Goal: Task Accomplishment & Management: Manage account settings

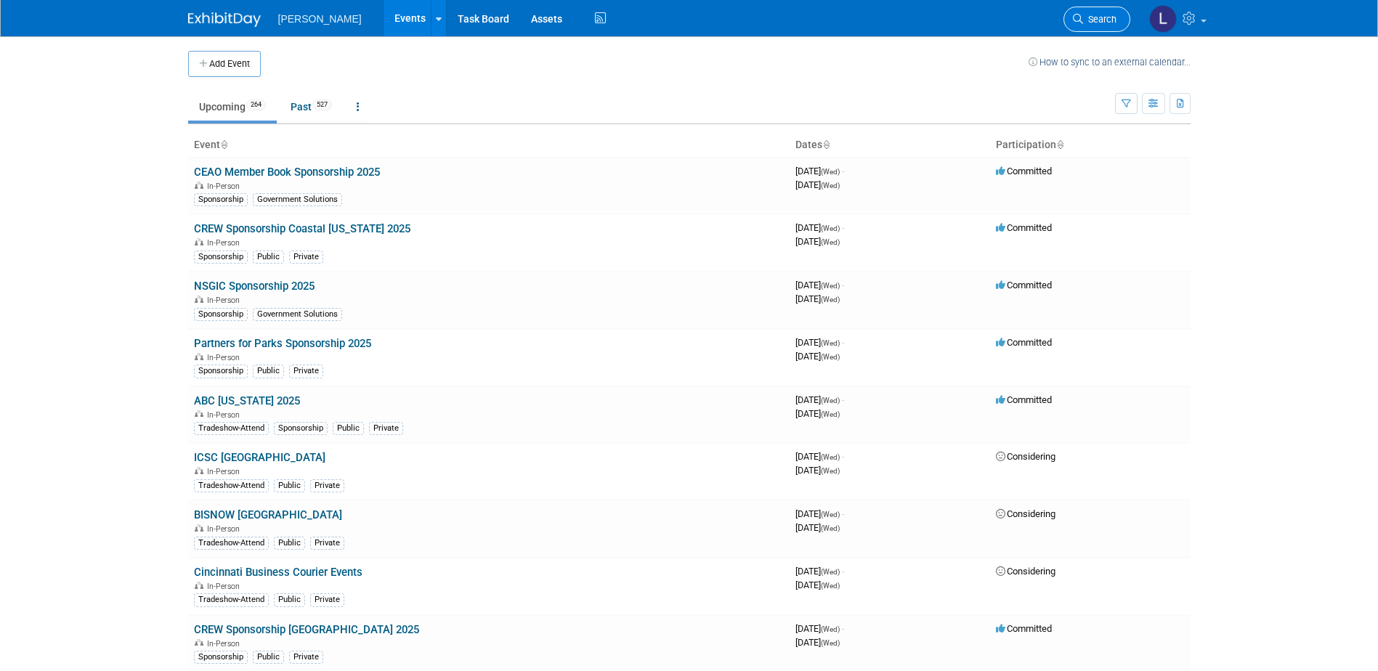
click at [1087, 24] on span "Search" at bounding box center [1099, 19] width 33 height 11
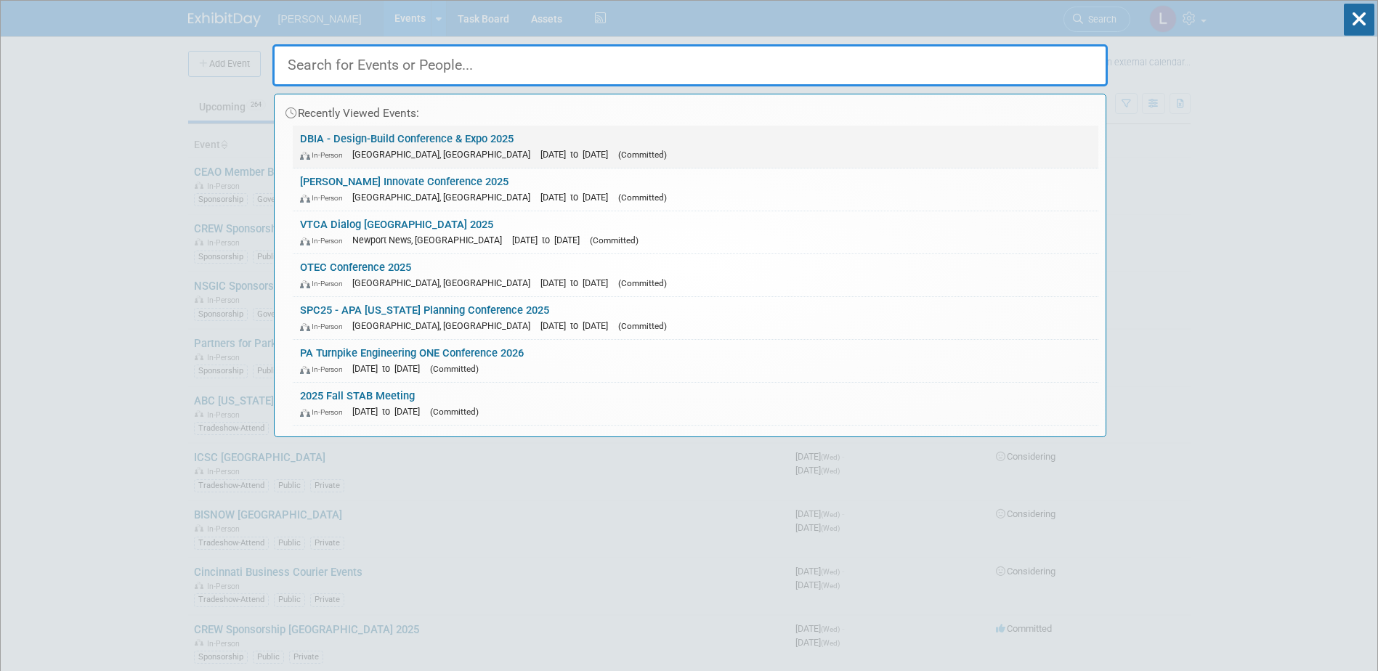
click at [597, 140] on link "DBIA - Design-Build Conference & Expo 2025 In-Person [GEOGRAPHIC_DATA], [GEOGRA…" at bounding box center [696, 147] width 806 height 42
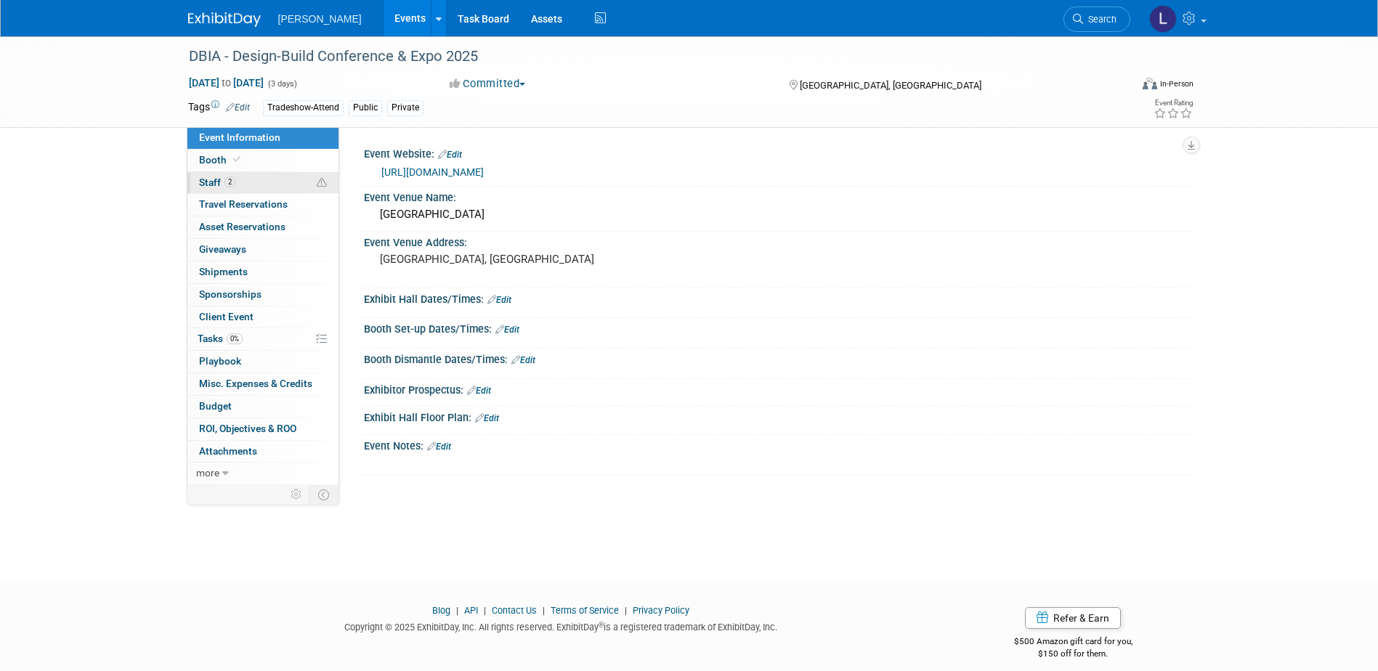
click at [200, 183] on span "Staff 2" at bounding box center [217, 183] width 36 height 12
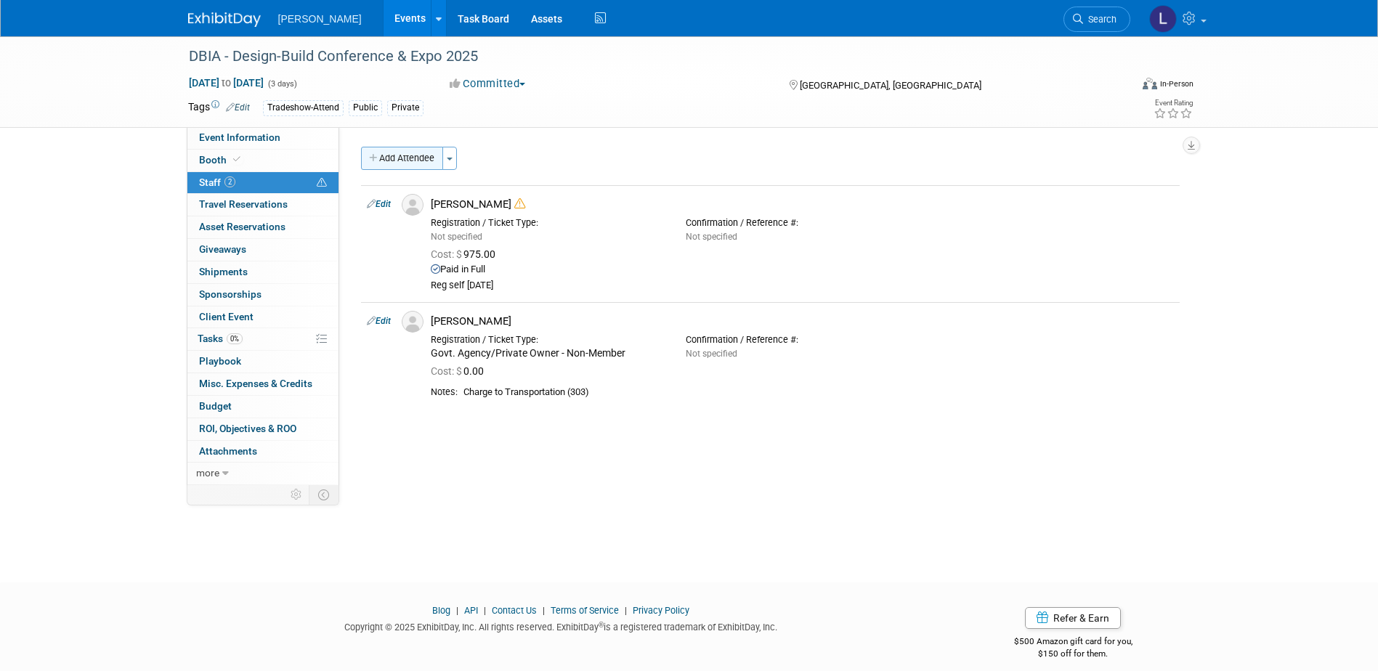
click at [404, 153] on button "Add Attendee" at bounding box center [402, 158] width 82 height 23
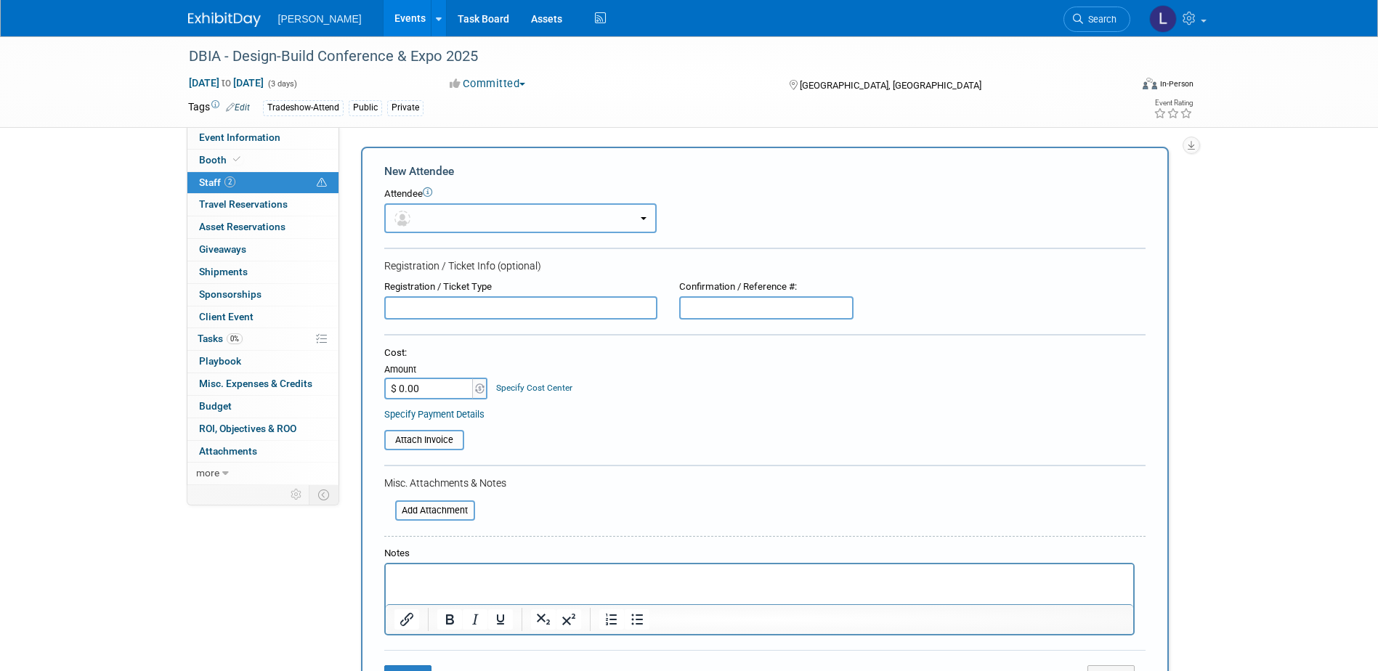
click at [453, 222] on button "button" at bounding box center [520, 218] width 272 height 30
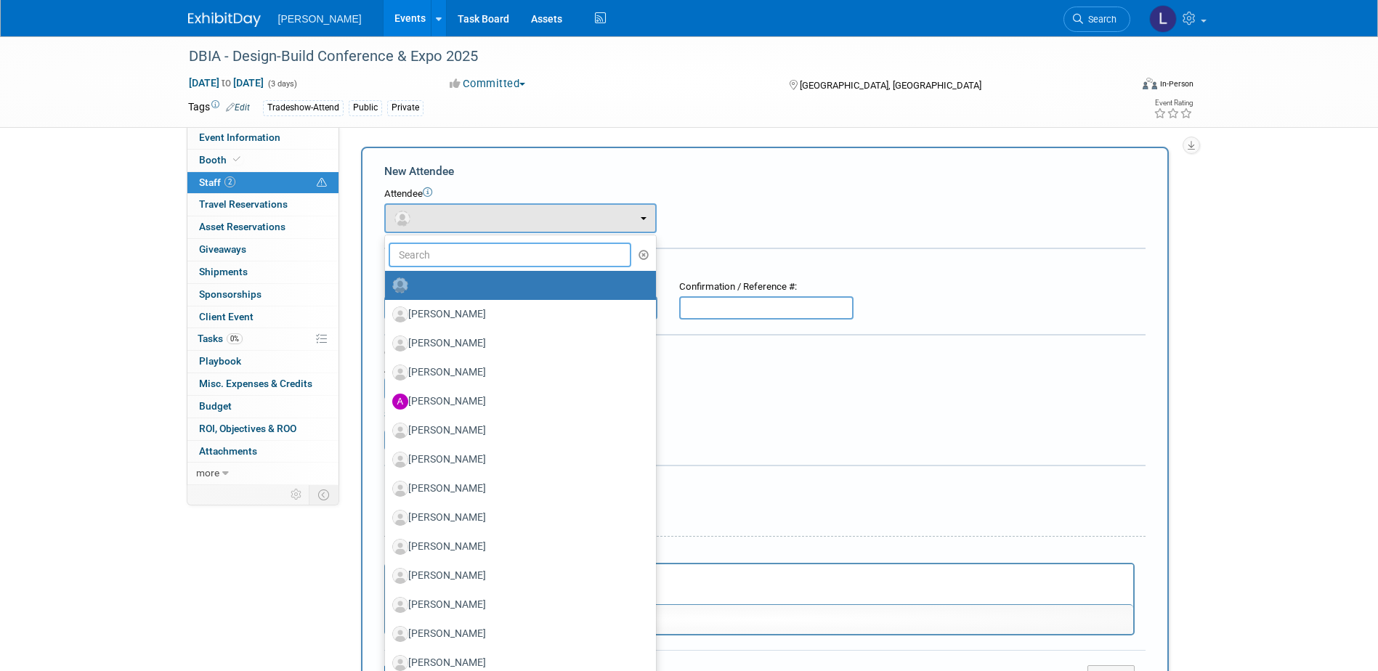
click at [442, 257] on input "text" at bounding box center [510, 255] width 243 height 25
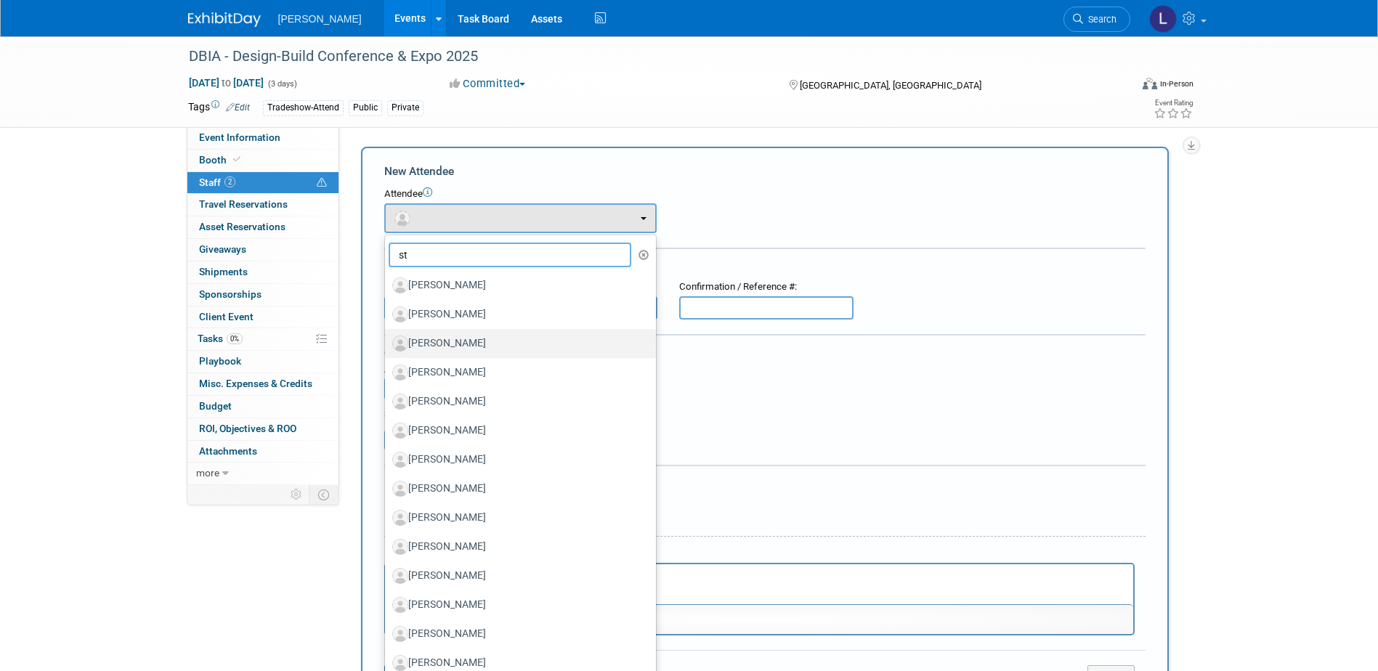
type input "s"
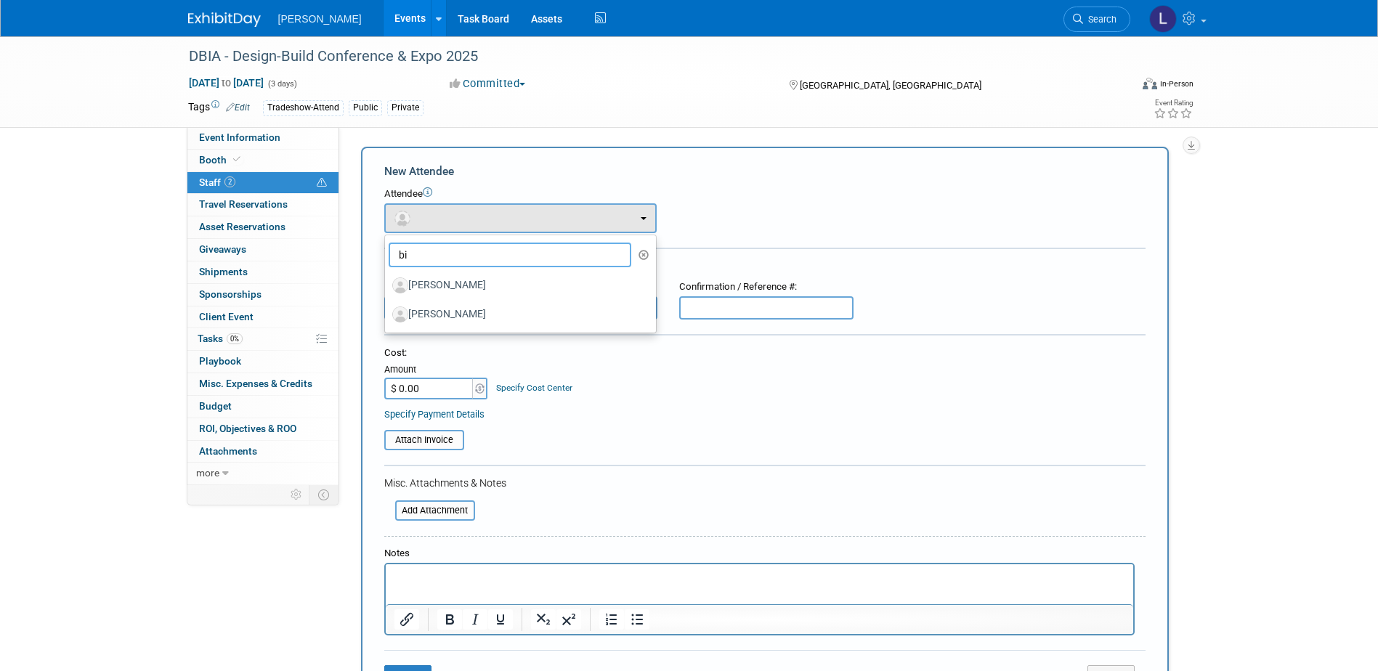
type input "b"
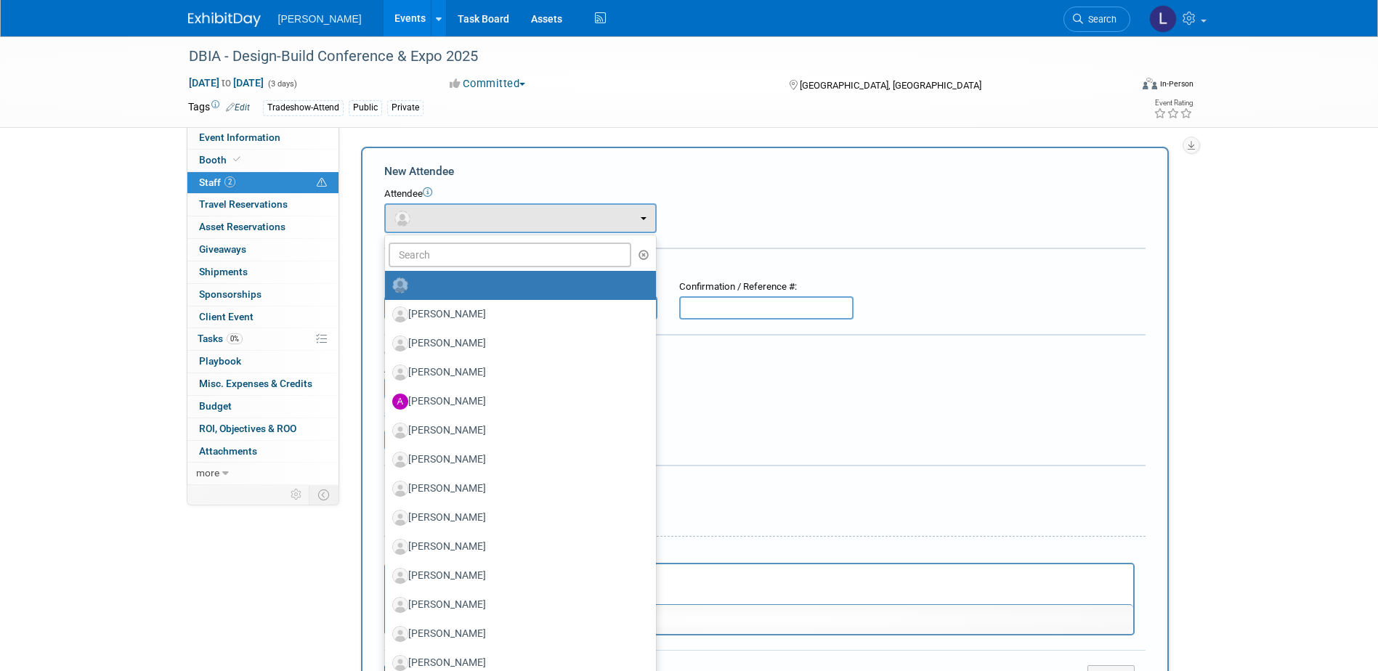
click at [685, 583] on p "Rich Text Area. Press ALT-0 for help." at bounding box center [759, 577] width 731 height 15
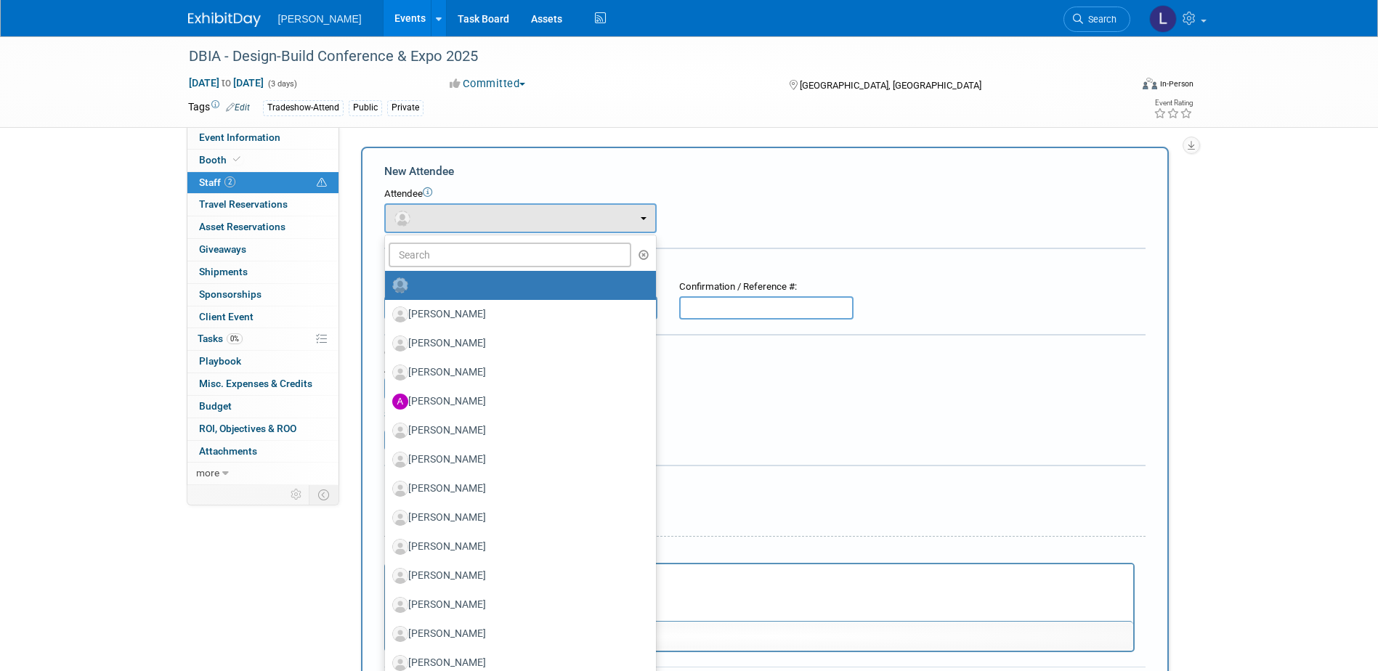
click at [302, 653] on div "Event Information Event Info Booth Booth 2 Staff 2 Staff 0 Travel Reservations …" at bounding box center [689, 511] width 1024 height 950
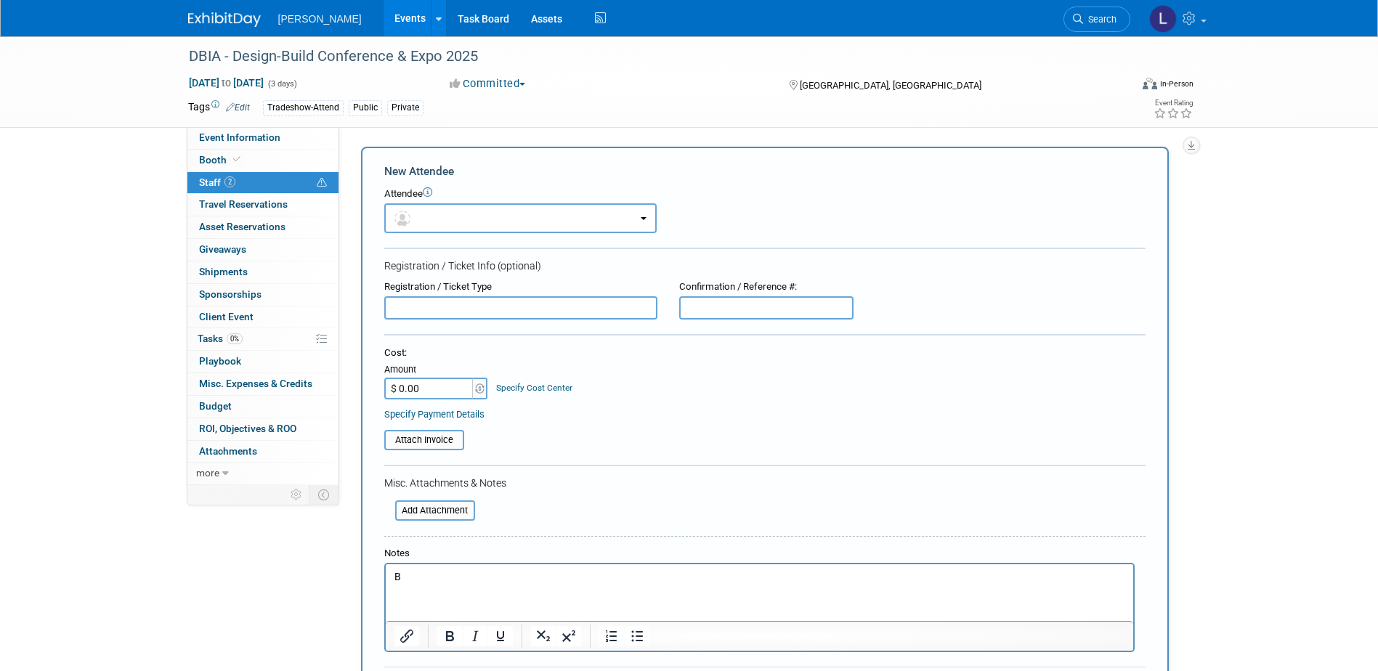
click at [485, 583] on p "B" at bounding box center [759, 577] width 731 height 15
click at [521, 571] on p "Bill Stettner - charge to" at bounding box center [759, 577] width 731 height 15
click at [621, 573] on p "Bill Stettner - charge to Infrastructure Discipline 0305 Survey & Geomatics IN …" at bounding box center [759, 577] width 731 height 15
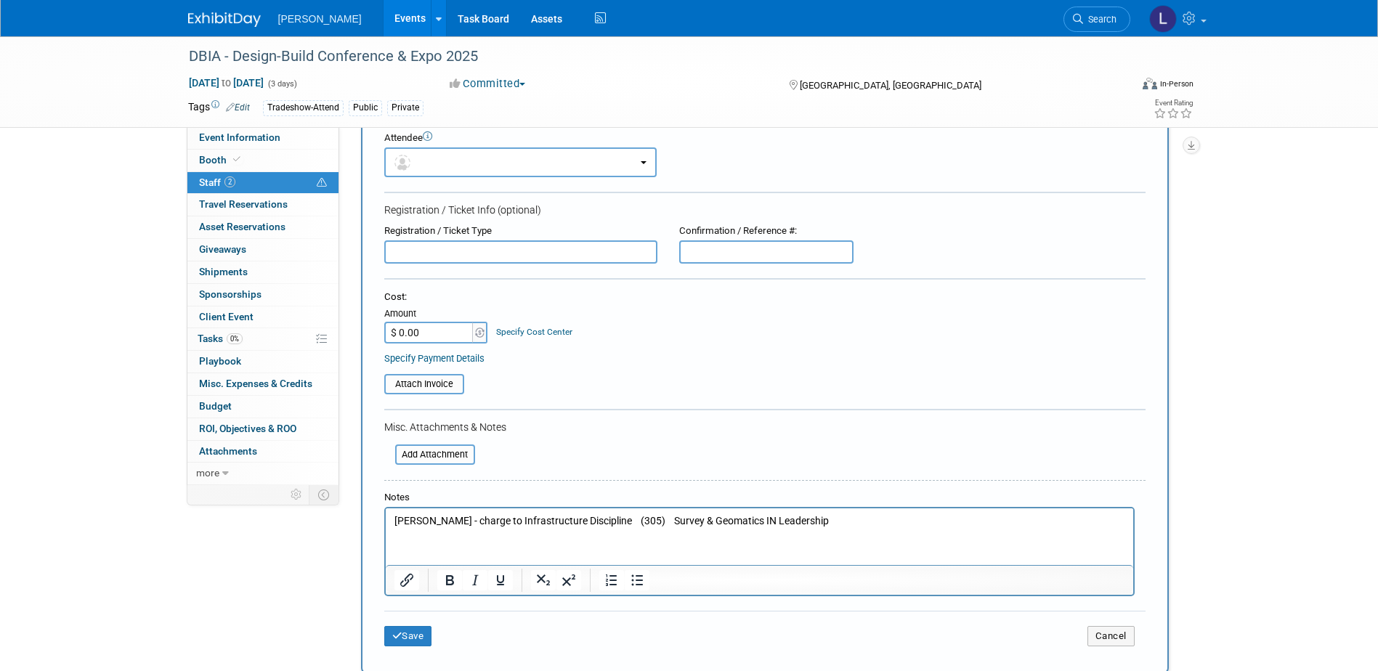
scroll to position [363, 0]
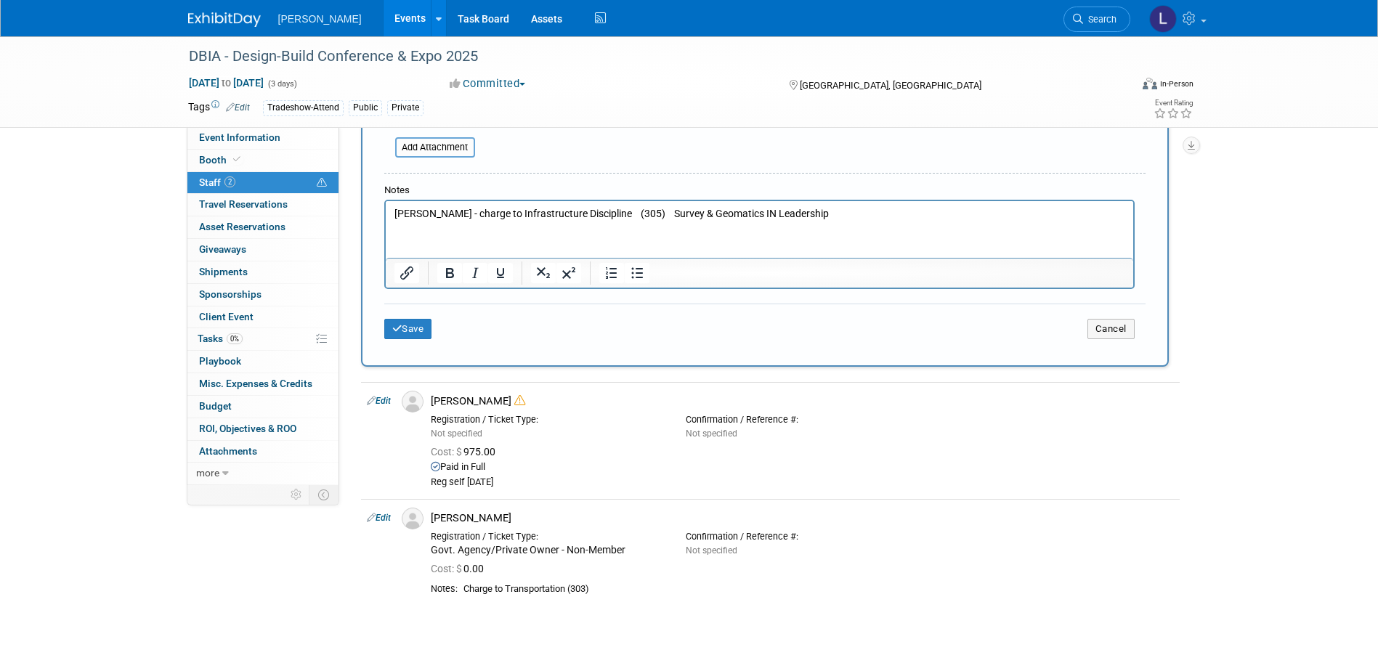
click at [615, 218] on p "Bill Stettner - charge to Infrastructure Discipline (305) Survey & Geomatics IN…" at bounding box center [759, 214] width 731 height 15
click at [633, 212] on p "Bill Stettner - charge to Infrastructure Discipline (305) Survey & Geomatics IN…" at bounding box center [759, 214] width 731 height 15
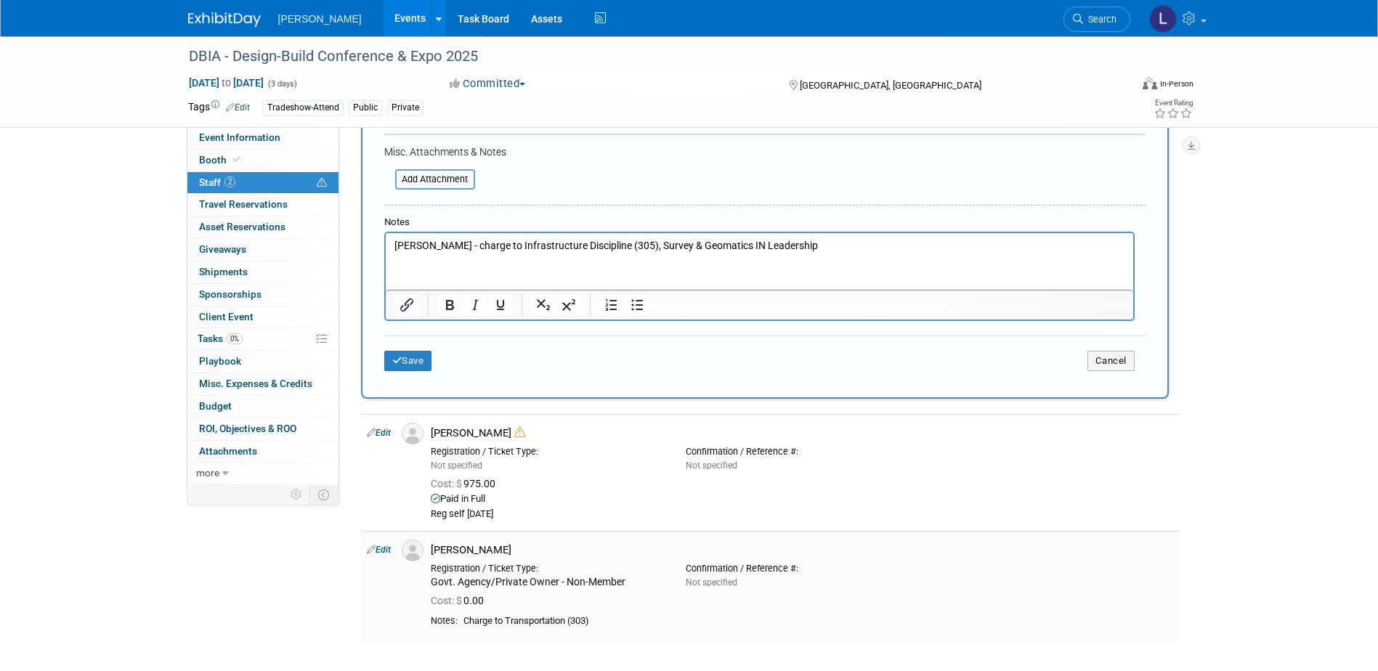
scroll to position [436, 0]
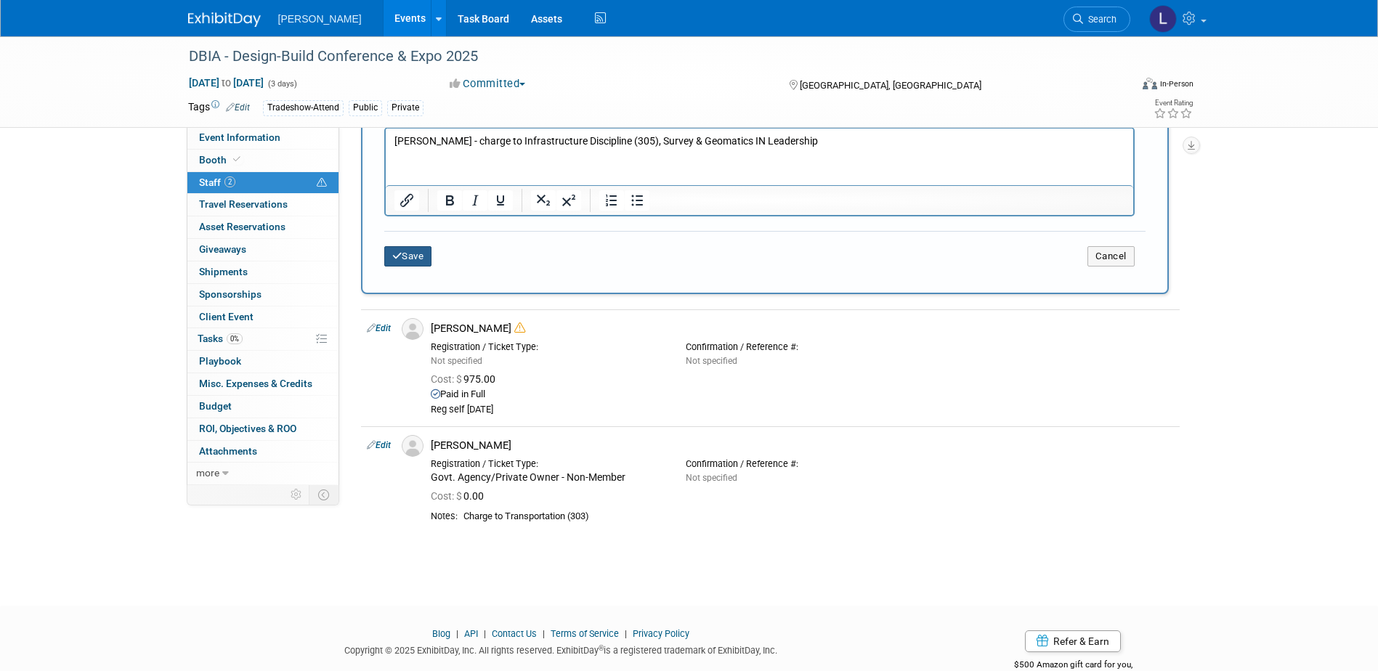
click at [410, 258] on button "Save" at bounding box center [408, 256] width 48 height 20
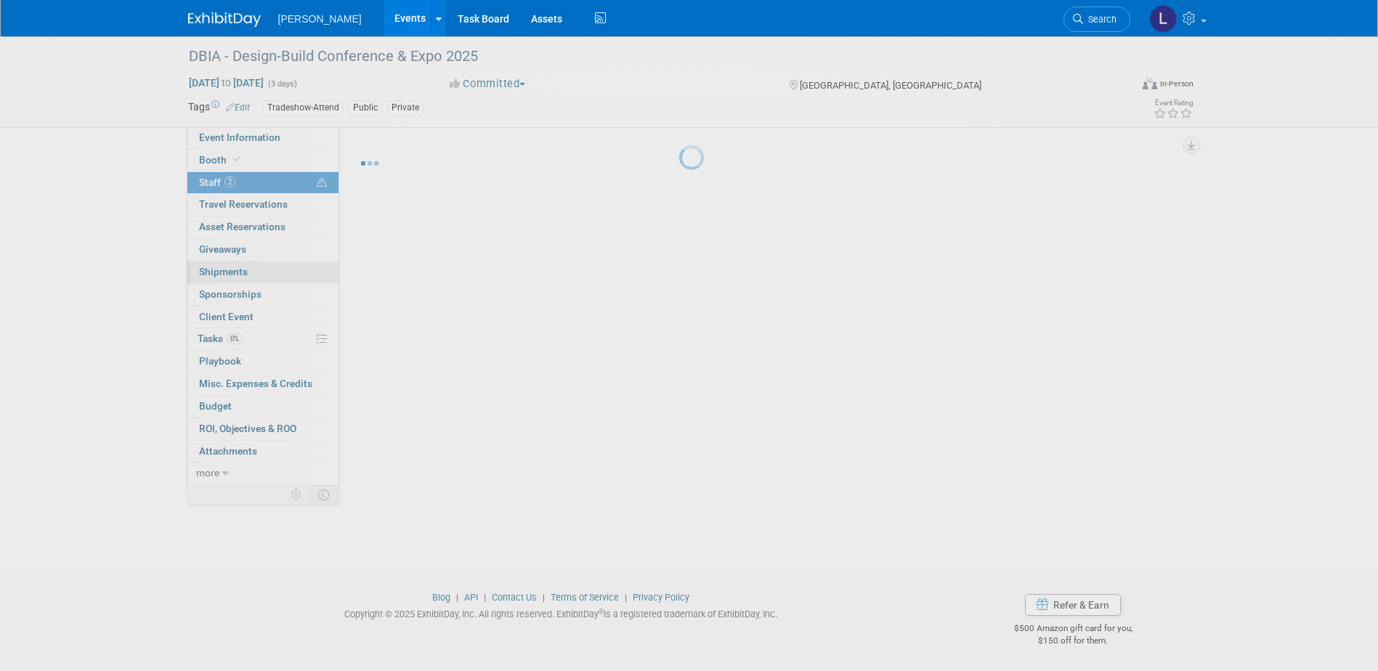
scroll to position [13, 0]
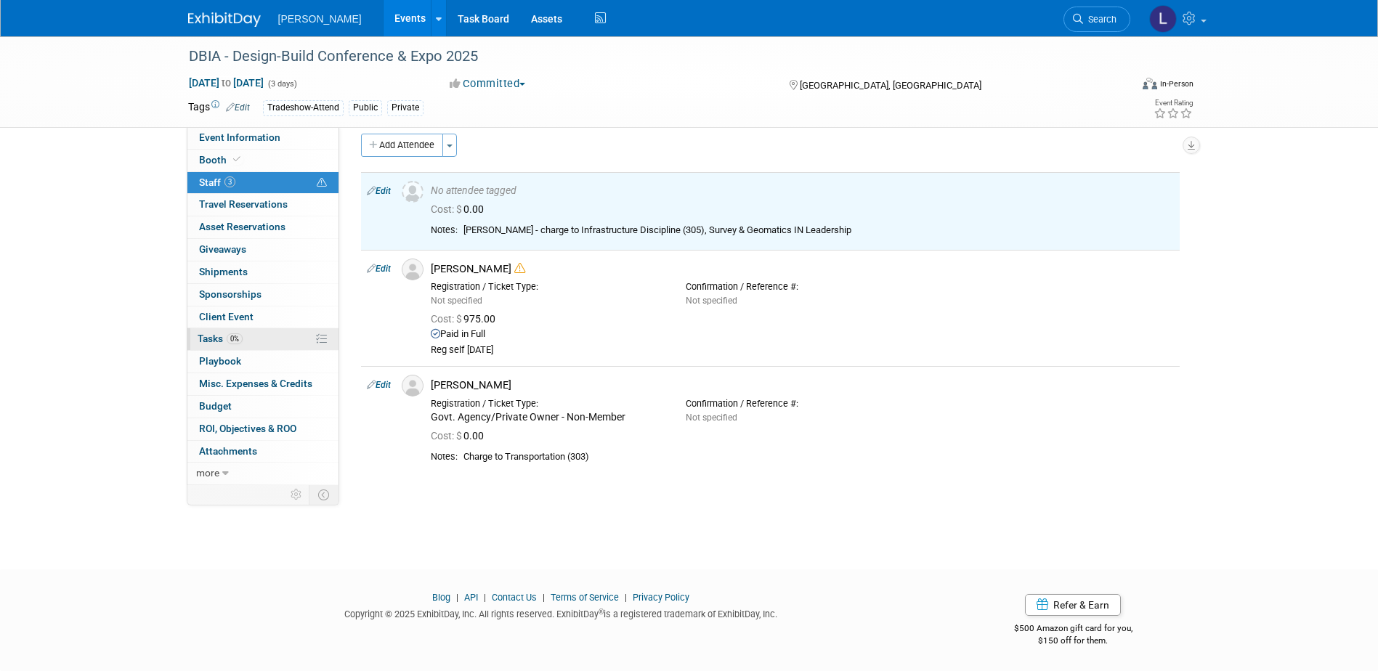
click at [231, 343] on span "0%" at bounding box center [235, 338] width 16 height 11
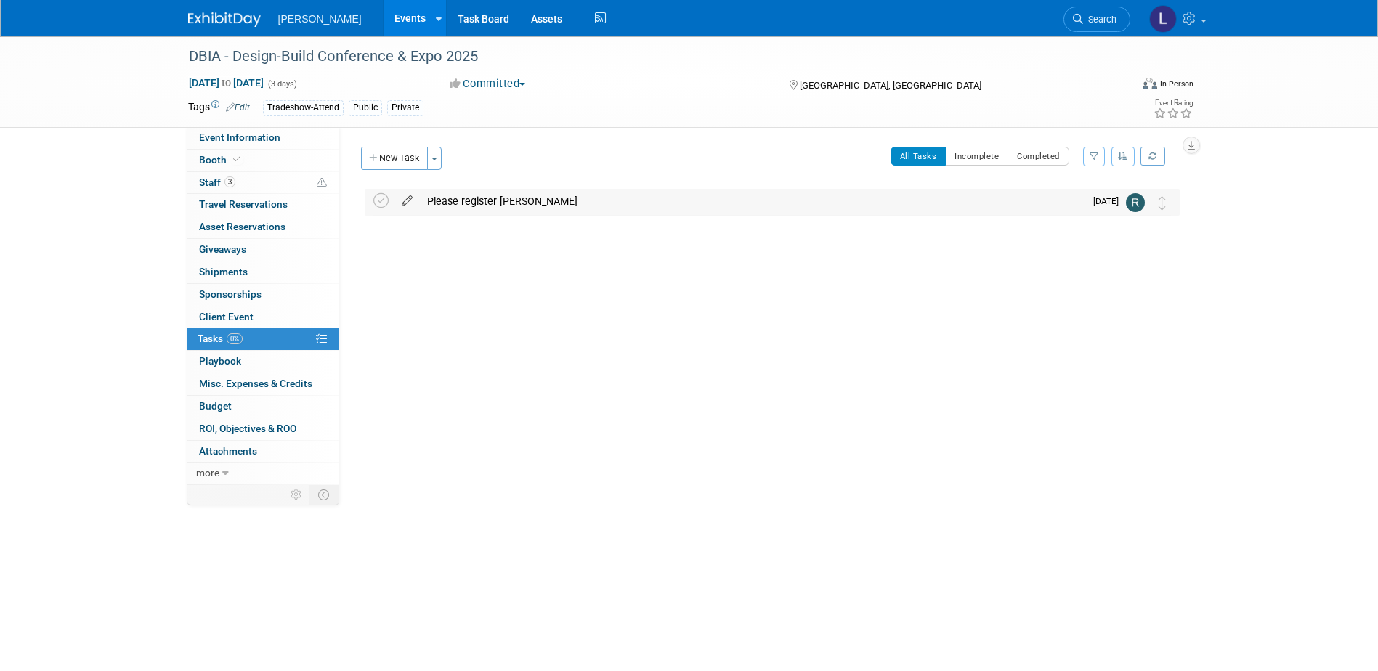
click at [406, 207] on link at bounding box center [406, 201] width 25 height 13
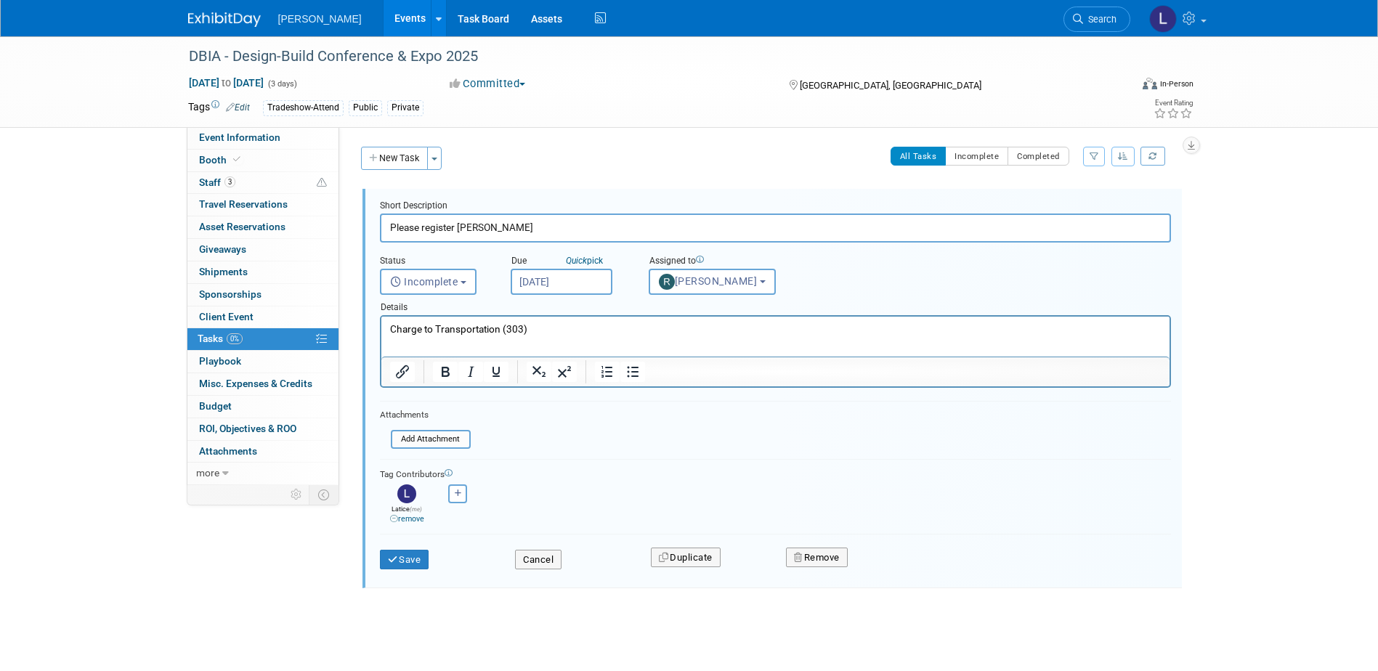
click at [508, 228] on input "Please register Howard Wood" at bounding box center [775, 228] width 791 height 28
click at [511, 225] on input "Please register Howard Wood" at bounding box center [775, 228] width 791 height 28
type input "Please register Howard and Bill"
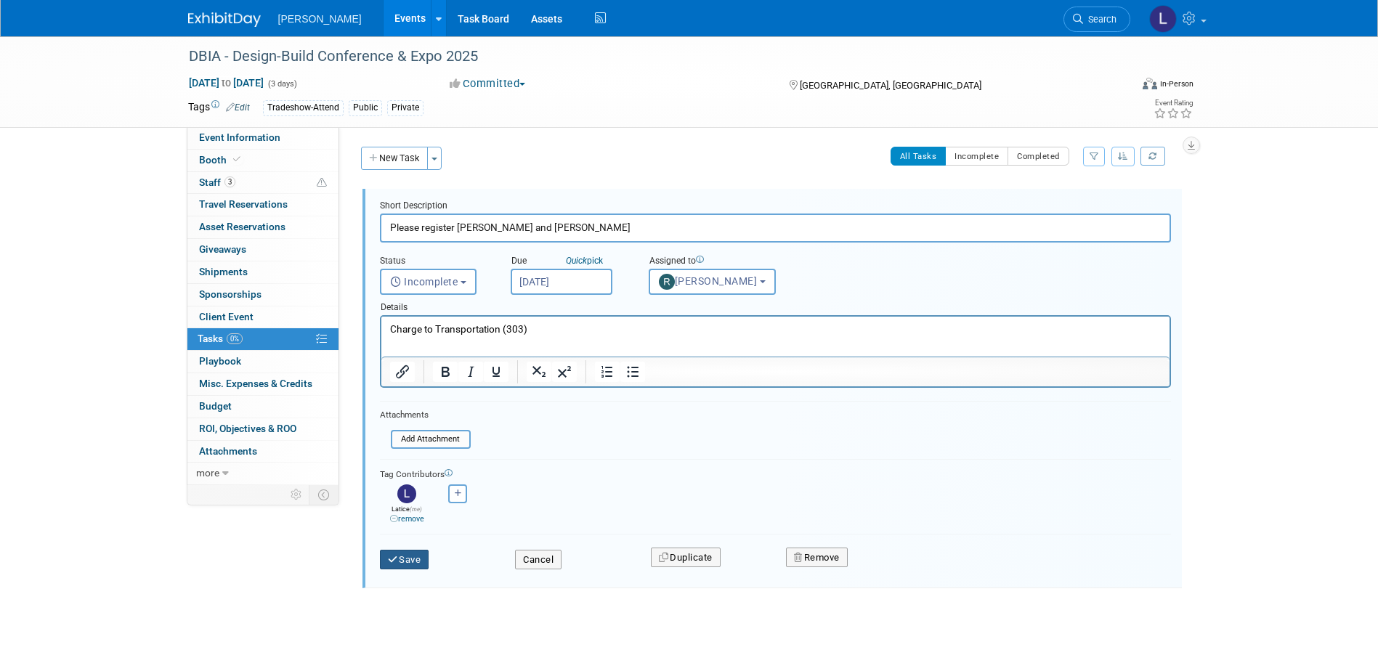
click at [413, 559] on button "Save" at bounding box center [404, 560] width 49 height 20
